Goal: Transaction & Acquisition: Download file/media

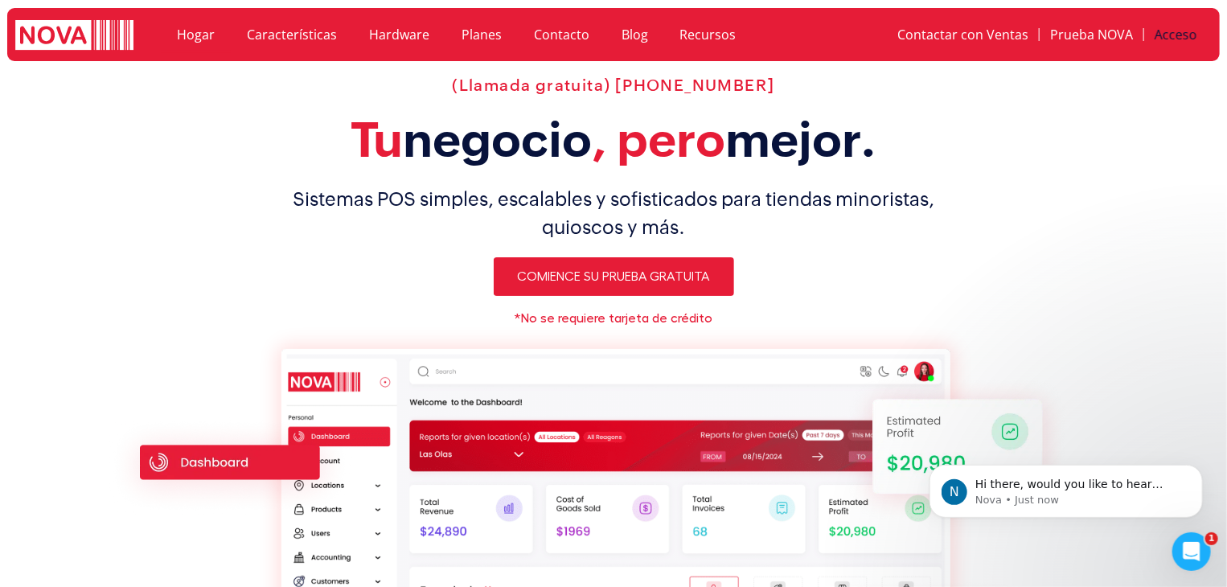
click at [1193, 31] on font "Acceso" at bounding box center [1176, 35] width 43 height 18
click at [1178, 39] on font "Acceso" at bounding box center [1176, 35] width 43 height 18
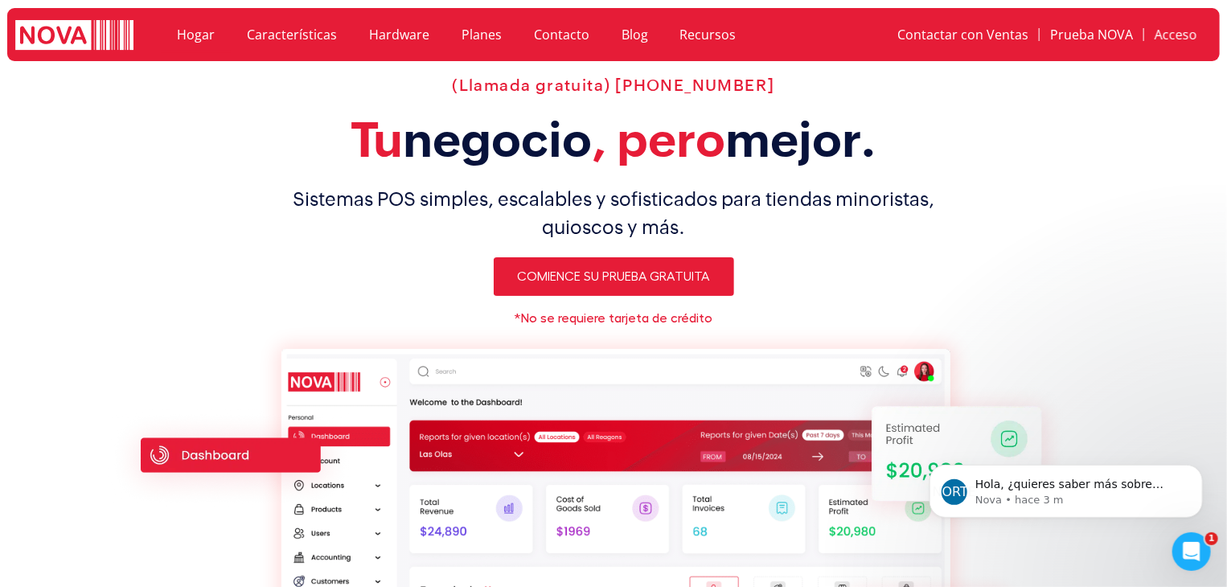
click at [1126, 294] on section "(Llamada gratuita) 1-888-370-6682 Tu negocio , pero mejor. Sistemas POS simples…" at bounding box center [613, 448] width 1227 height 761
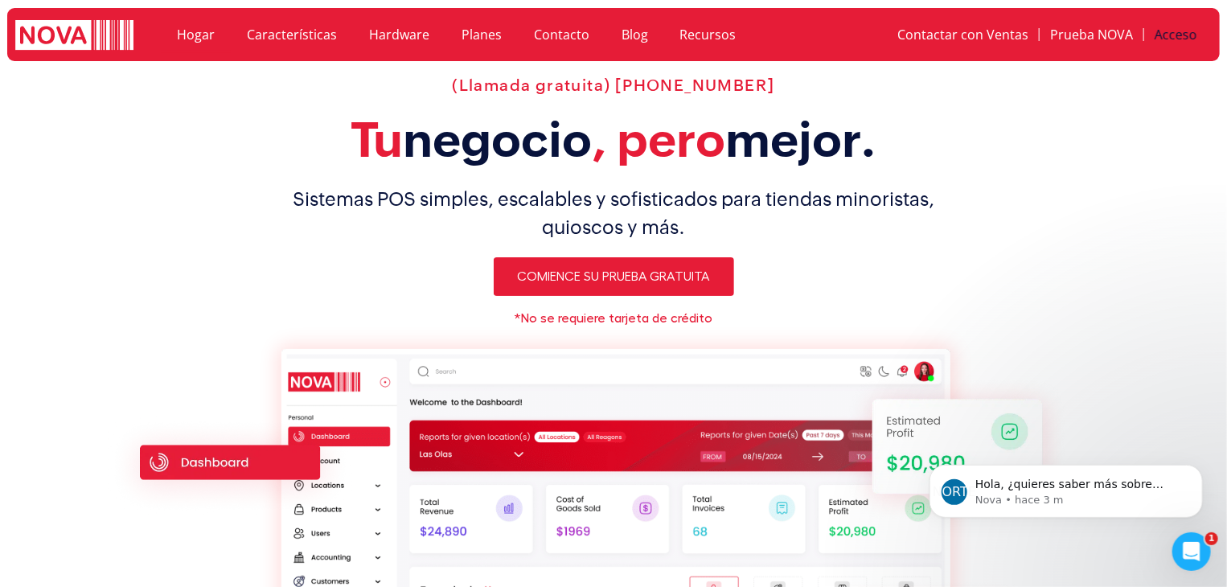
click at [1170, 30] on font "Acceso" at bounding box center [1176, 35] width 43 height 18
click at [1190, 33] on font "Acceso" at bounding box center [1176, 35] width 43 height 18
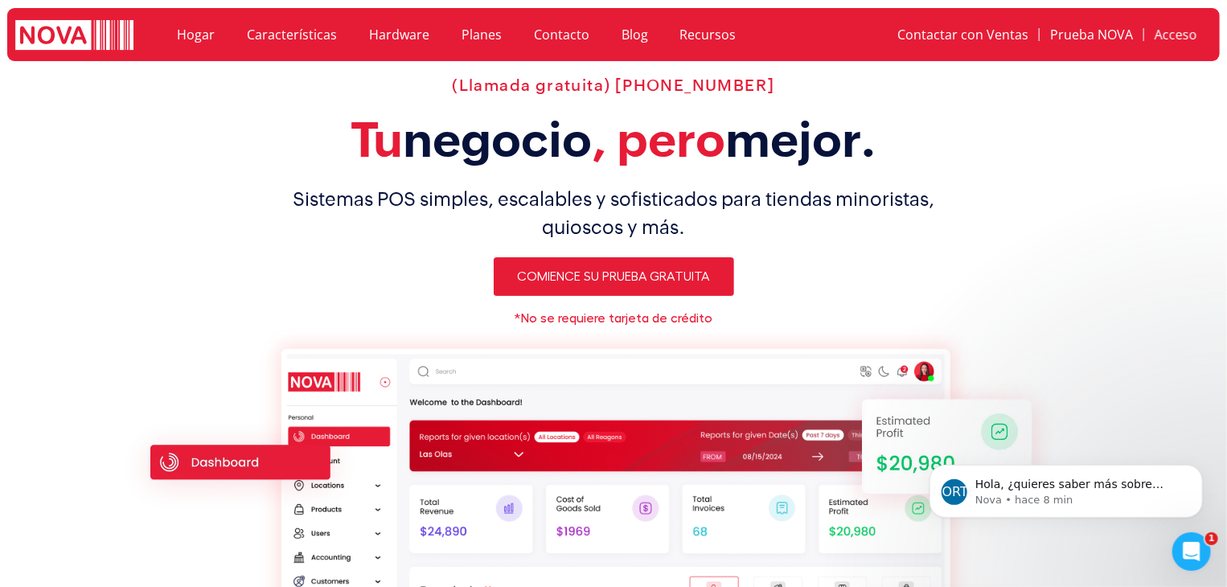
click at [383, 34] on font "Hardware" at bounding box center [399, 35] width 60 height 18
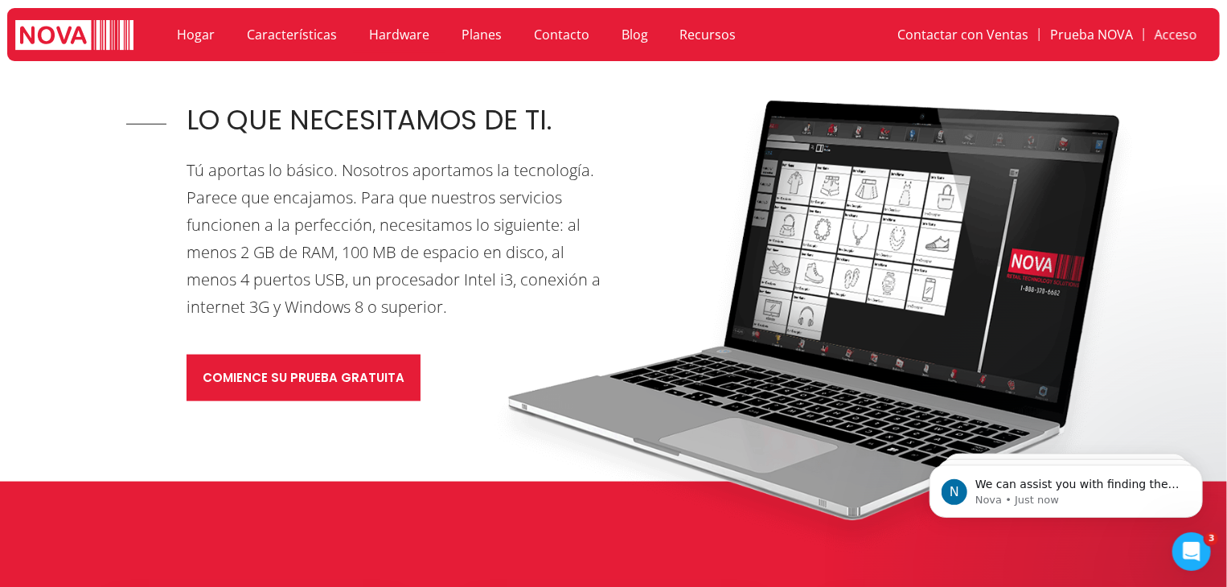
scroll to position [676, 0]
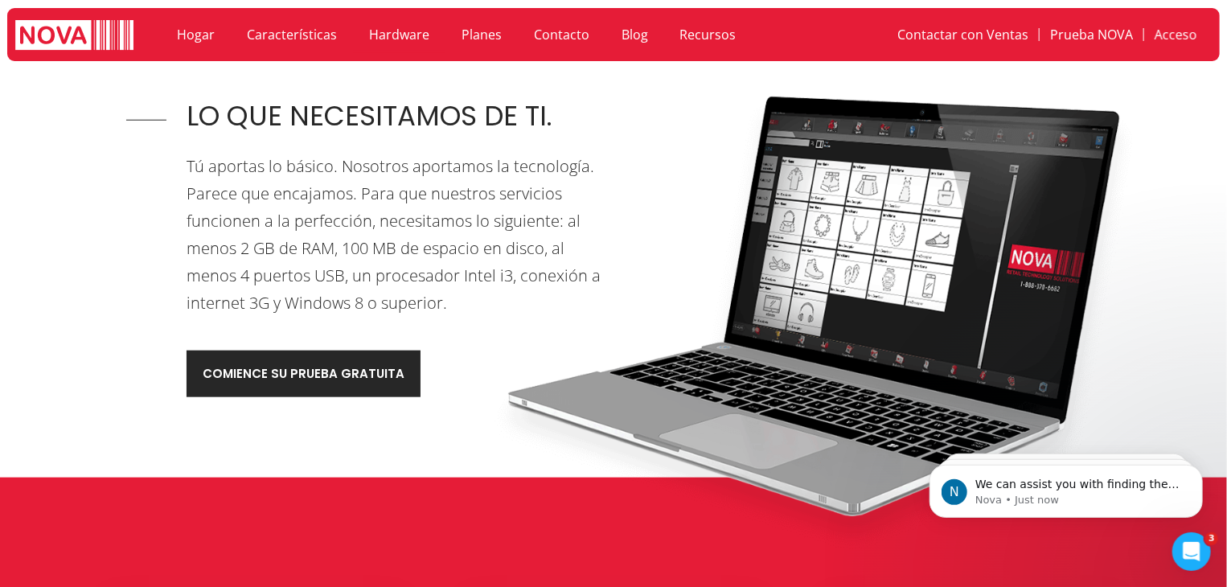
click at [305, 384] on link "Comience su prueba gratuita" at bounding box center [304, 374] width 234 height 47
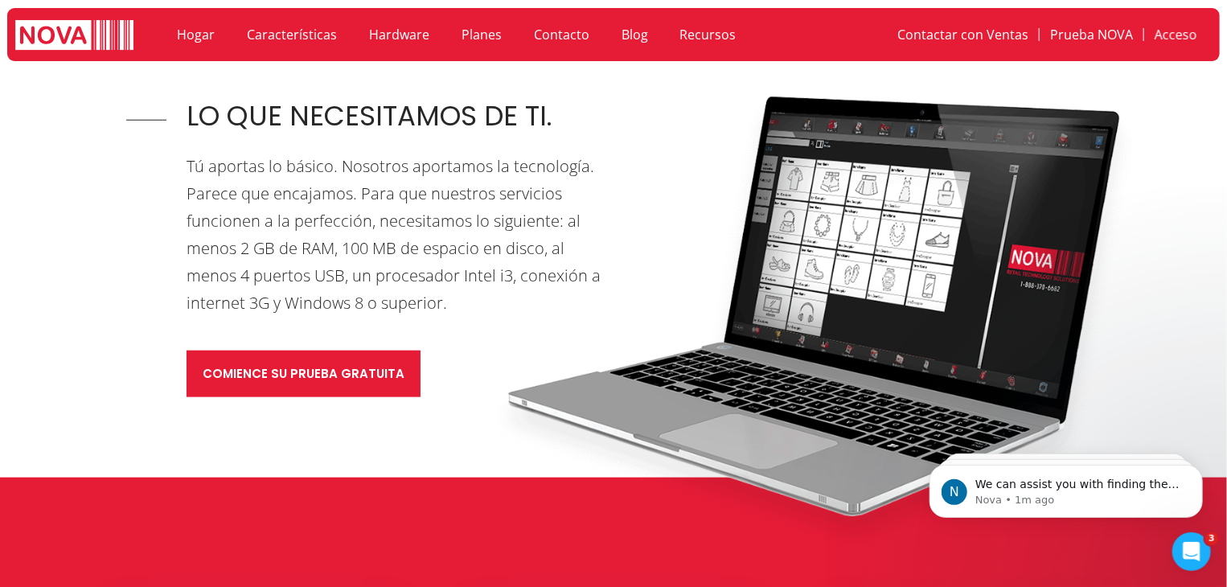
click at [393, 39] on font "Hardware" at bounding box center [399, 35] width 60 height 18
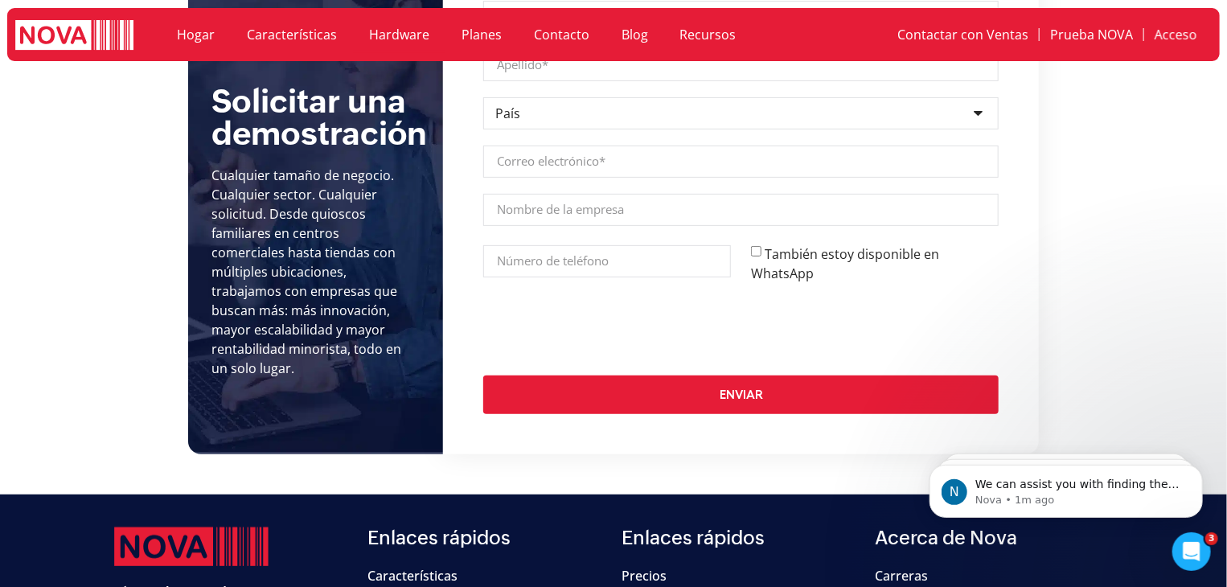
scroll to position [3557, 0]
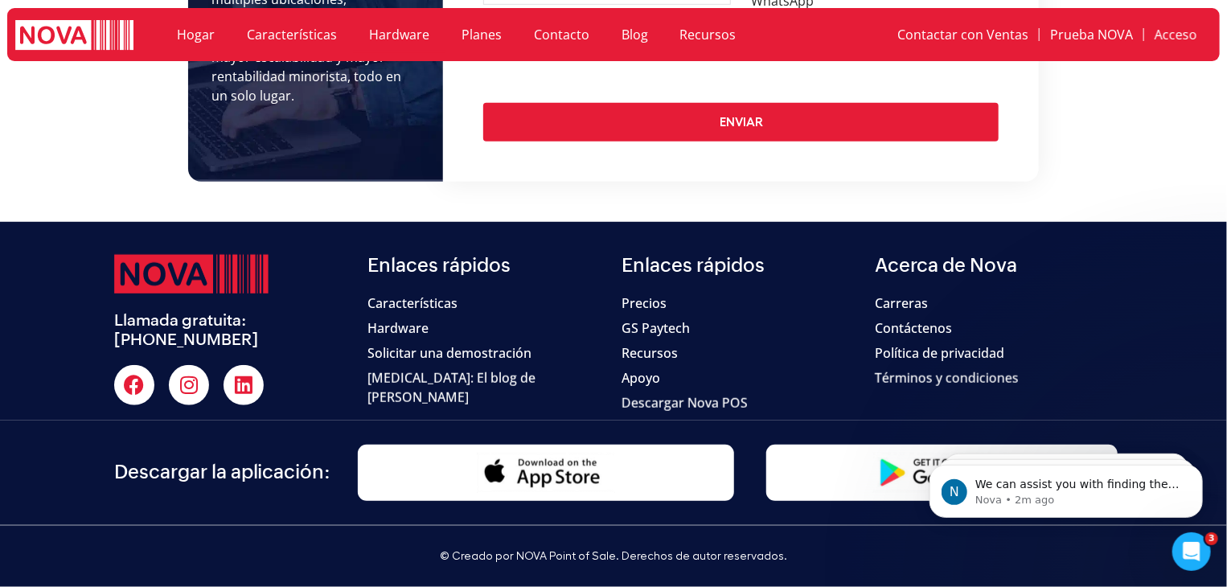
click at [701, 401] on font "Descargar Nova POS" at bounding box center [685, 403] width 126 height 18
